Goal: Task Accomplishment & Management: Use online tool/utility

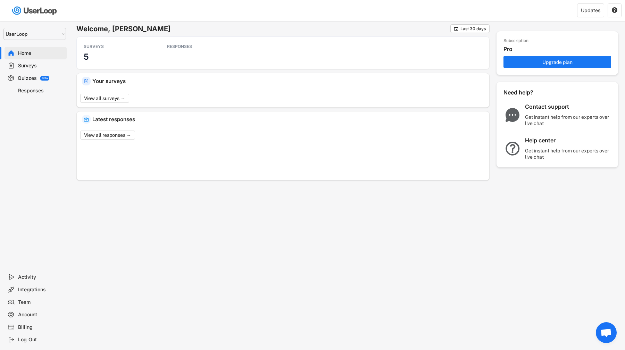
select select ""1348695171700984260__LOOKUP__1654705041975x127494467392634880""
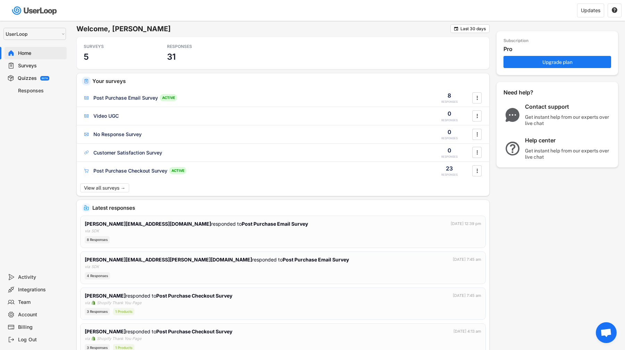
click at [48, 68] on div "Surveys" at bounding box center [41, 66] width 46 height 7
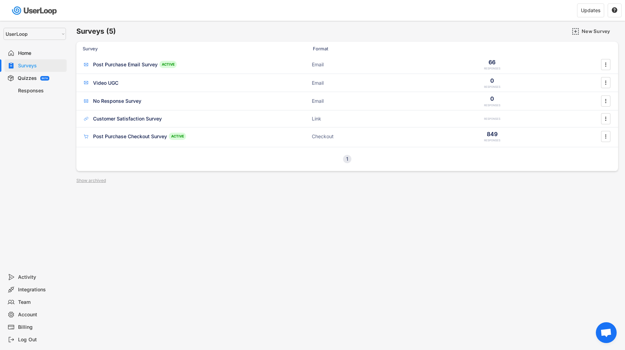
click at [45, 76] on div "BETA" at bounding box center [44, 78] width 9 height 5
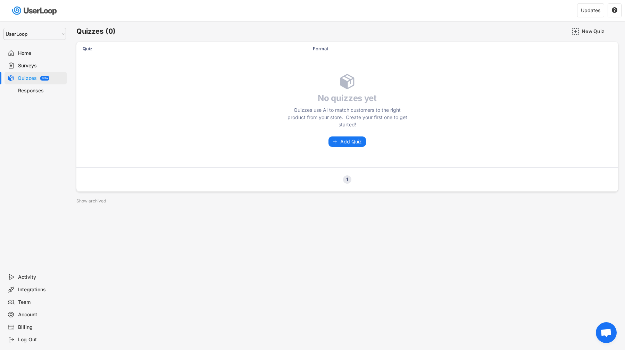
click at [27, 68] on div "Surveys" at bounding box center [41, 66] width 46 height 7
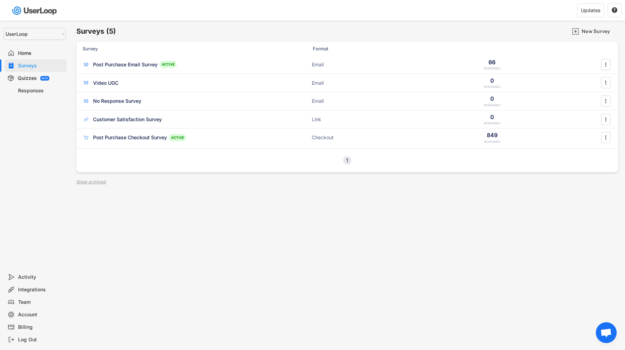
click at [35, 78] on div "Quizzes" at bounding box center [27, 78] width 19 height 7
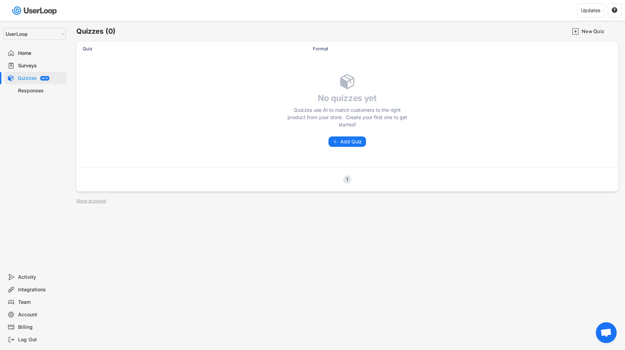
click at [30, 53] on div "Home" at bounding box center [41, 53] width 46 height 7
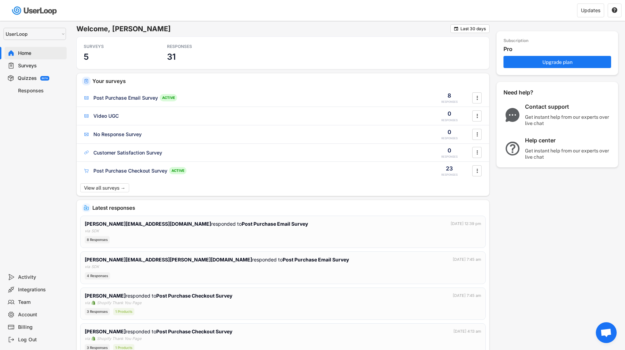
click at [18, 72] on div "Quizzes BETA" at bounding box center [36, 78] width 62 height 13
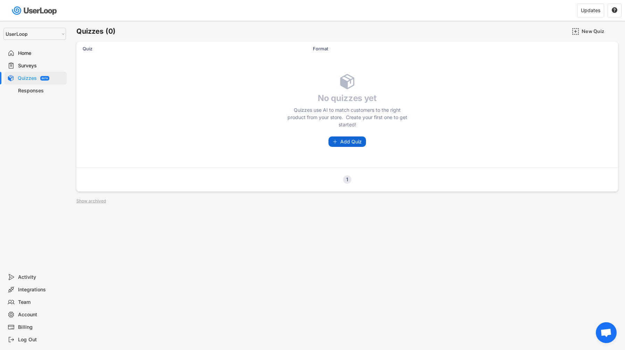
click at [344, 142] on span "Add Quiz" at bounding box center [351, 141] width 22 height 5
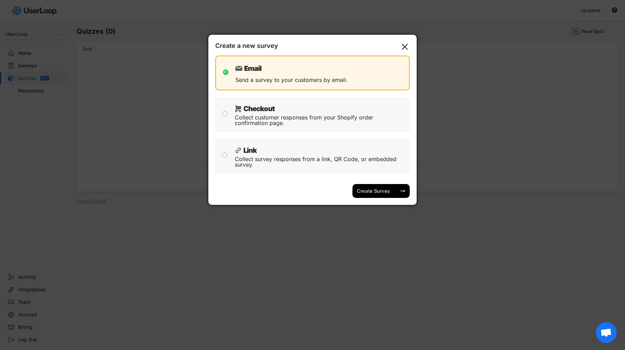
click at [436, 92] on div at bounding box center [312, 175] width 625 height 350
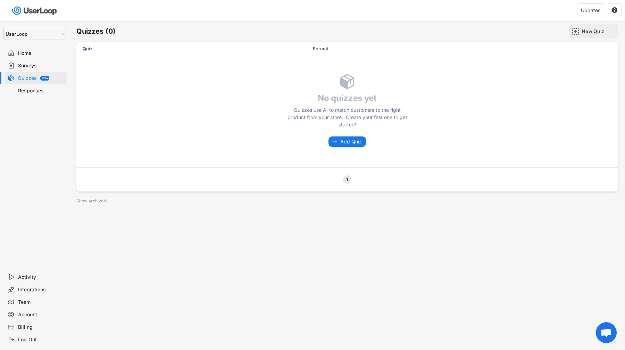
click at [595, 30] on div "New Quiz" at bounding box center [599, 31] width 35 height 6
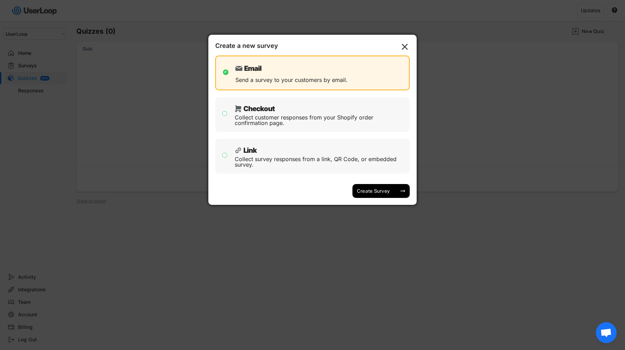
click at [566, 63] on div at bounding box center [312, 175] width 625 height 350
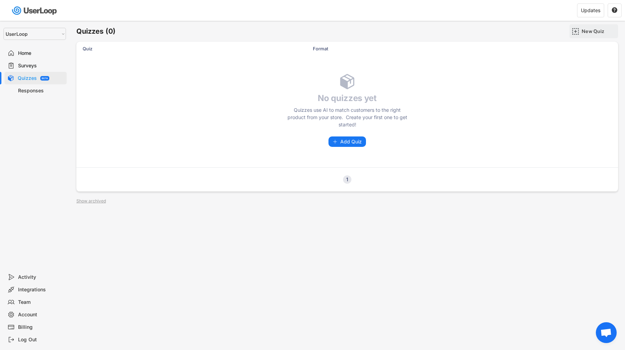
click at [582, 35] on div "New Quiz" at bounding box center [599, 31] width 35 height 14
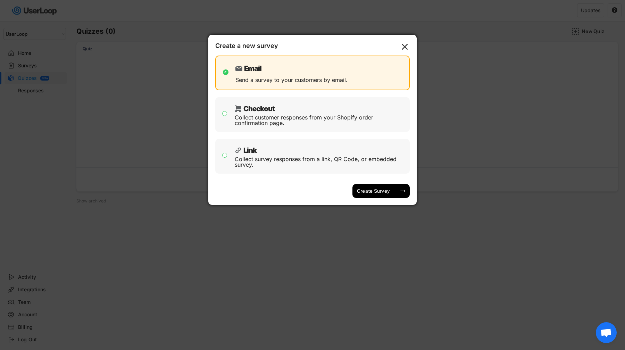
click at [548, 70] on div at bounding box center [312, 175] width 625 height 350
